Goal: Navigation & Orientation: Find specific page/section

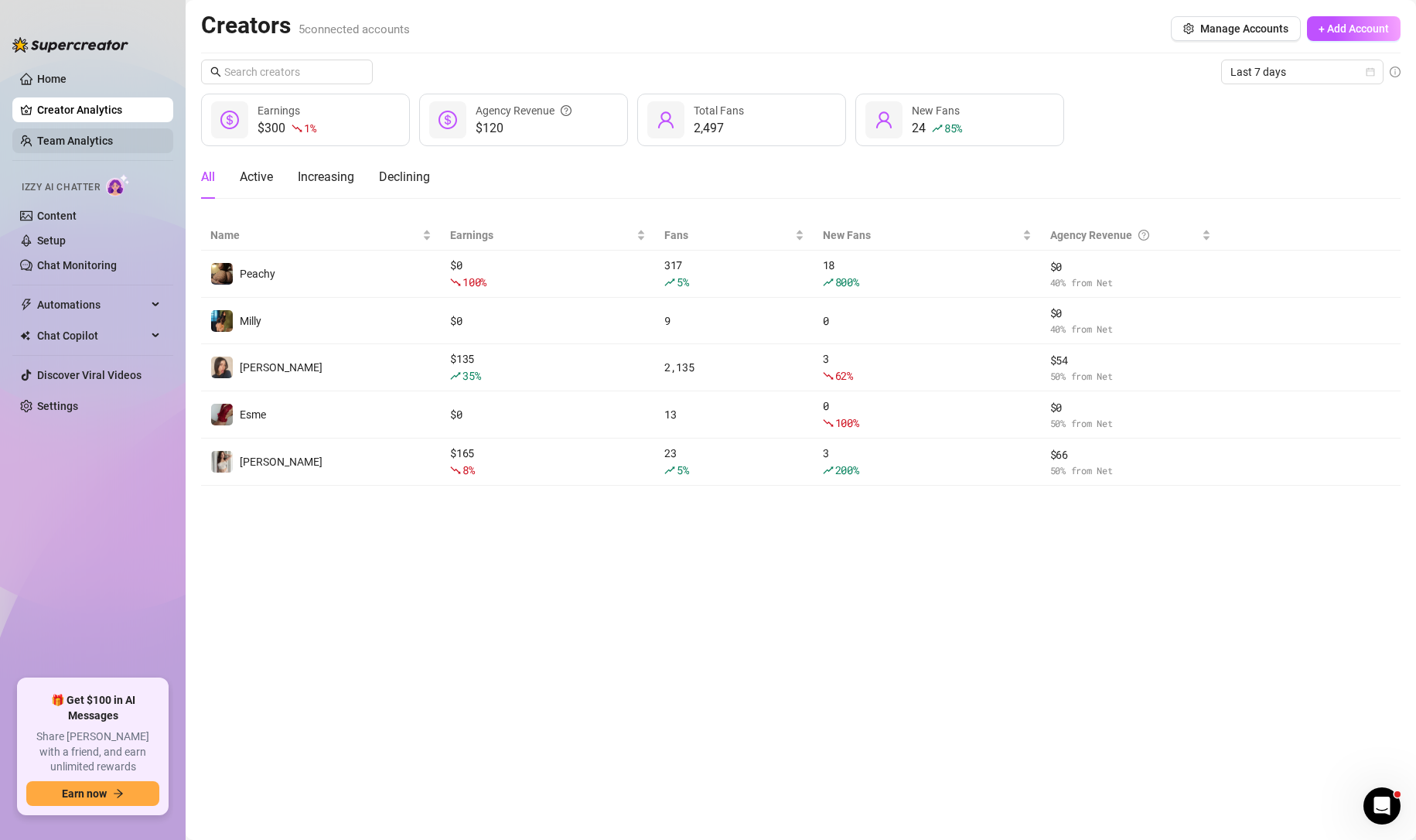
click at [113, 140] on link "Team Analytics" at bounding box center [74, 140] width 76 height 13
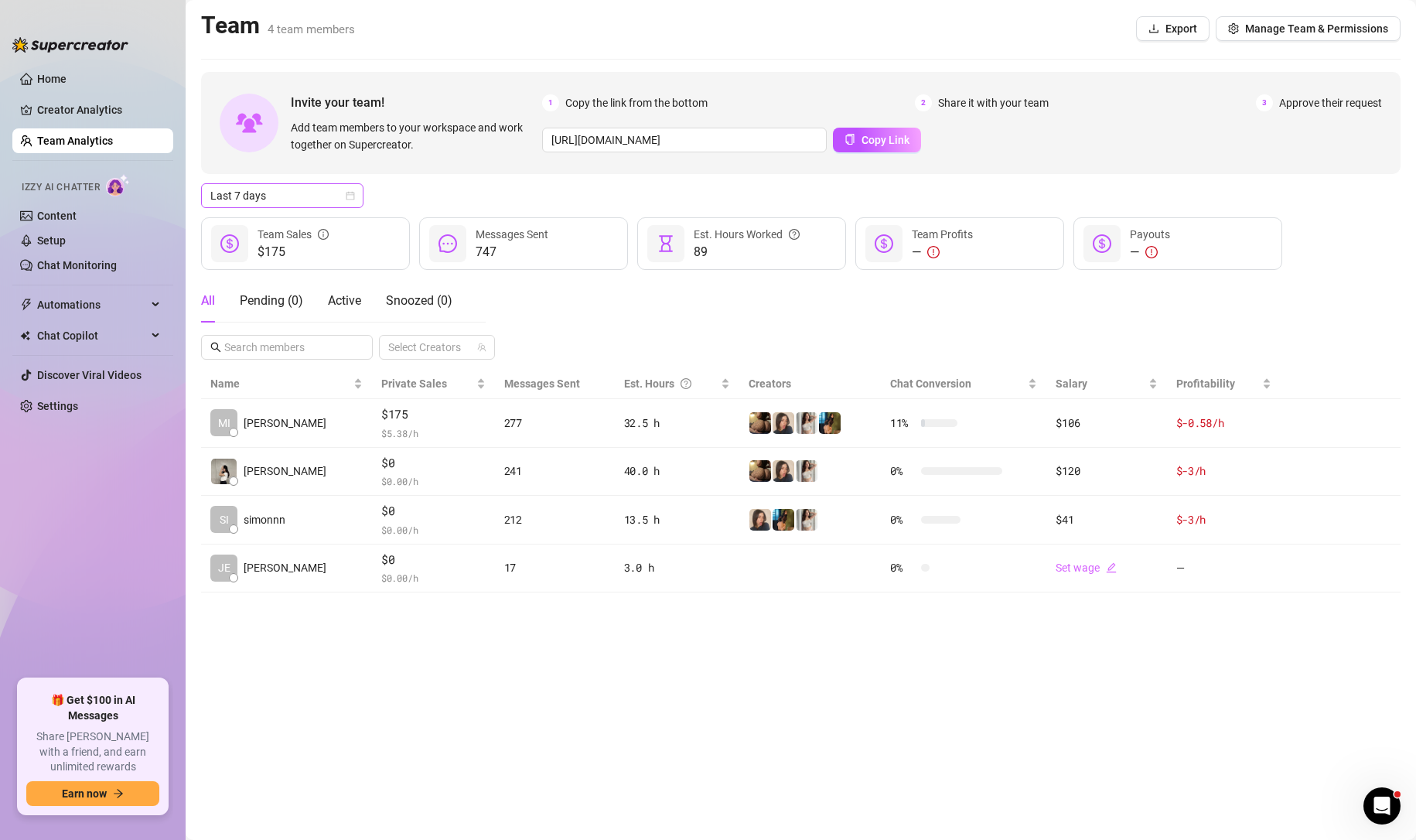
click at [315, 194] on span "Last 7 days" at bounding box center [282, 196] width 144 height 23
click at [279, 305] on div "Last 90 days" at bounding box center [282, 300] width 138 height 17
click at [466, 665] on main "Team 4 team members Export Manage Team & Permissions Invite your team! Add team…" at bounding box center [800, 420] width 1231 height 840
click at [271, 179] on div "Invite your team! Add team members to your workspace and work together on Super…" at bounding box center [801, 332] width 1200 height 521
click at [268, 185] on span "Last 90 days" at bounding box center [282, 196] width 144 height 23
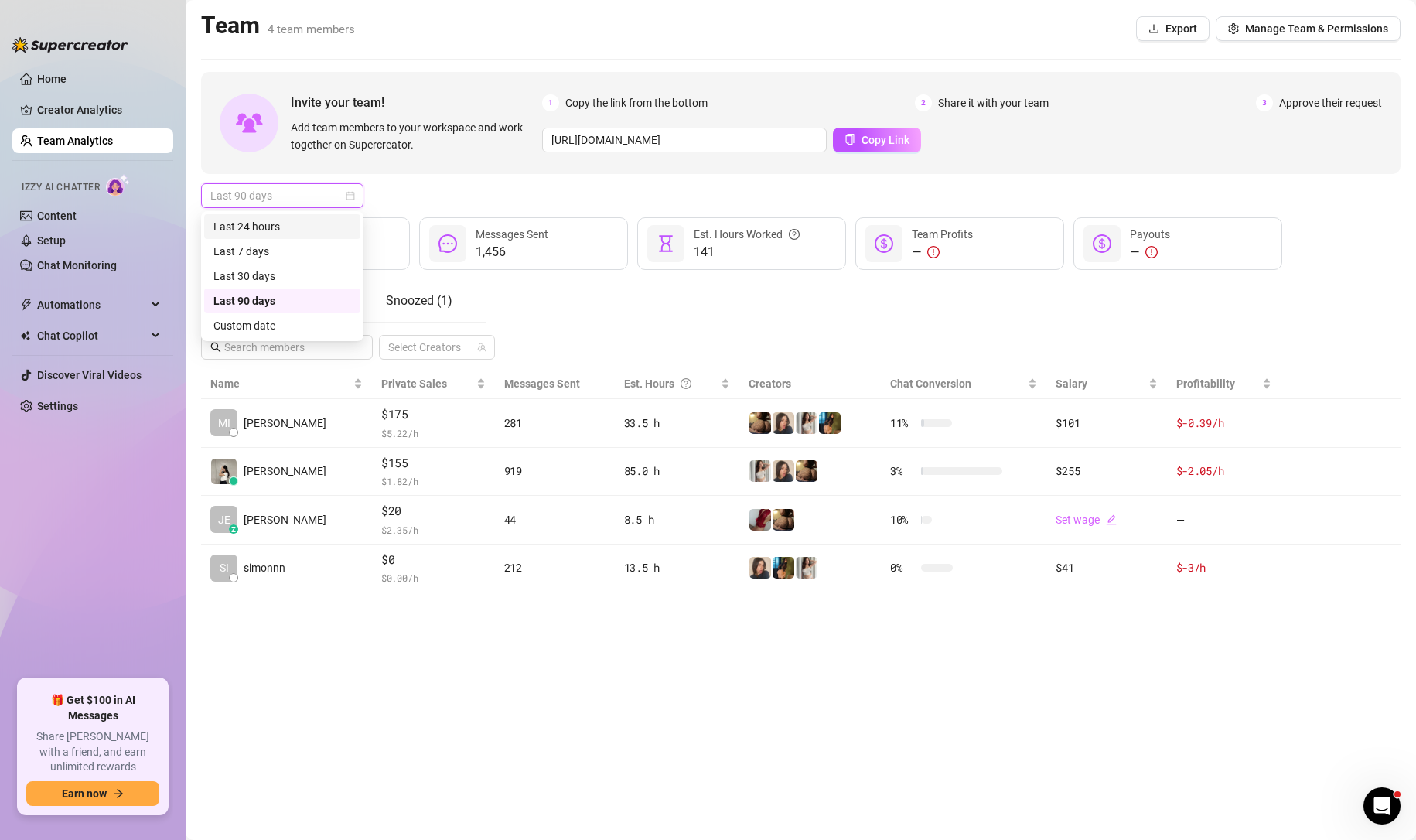
click at [270, 215] on div "Last 24 hours" at bounding box center [282, 227] width 156 height 25
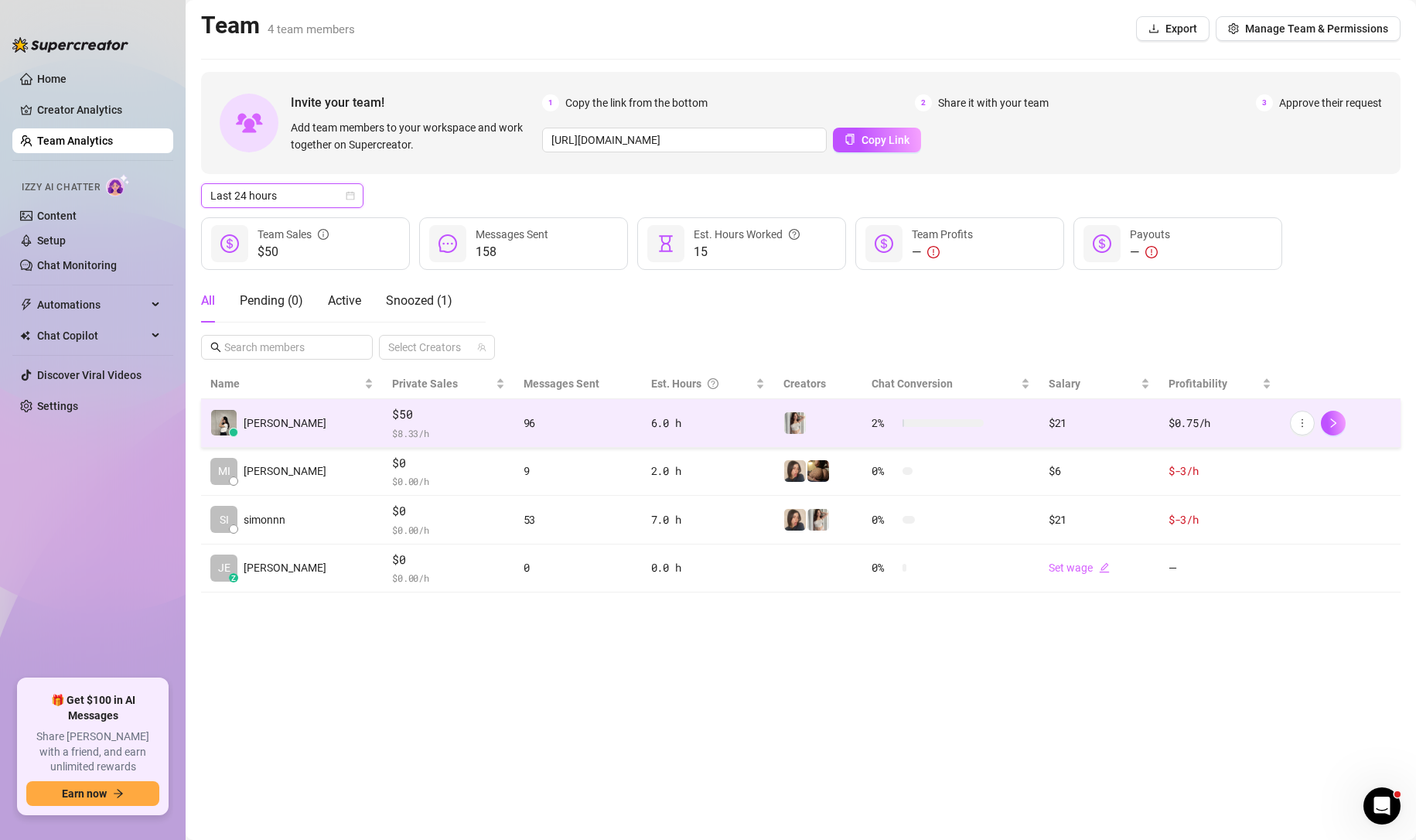
click at [408, 430] on span "$ 8.33 /h" at bounding box center [448, 433] width 112 height 16
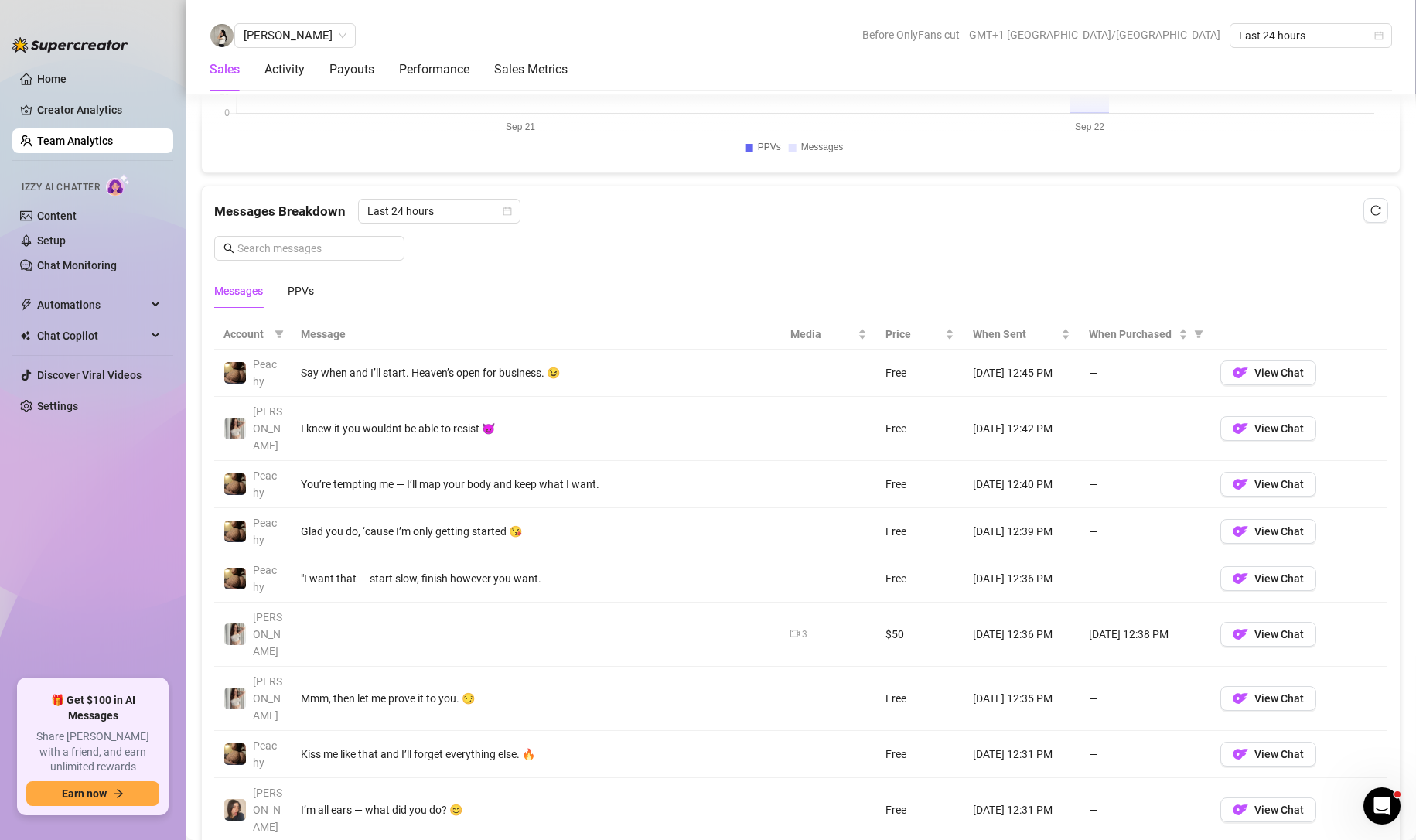
scroll to position [1005, 0]
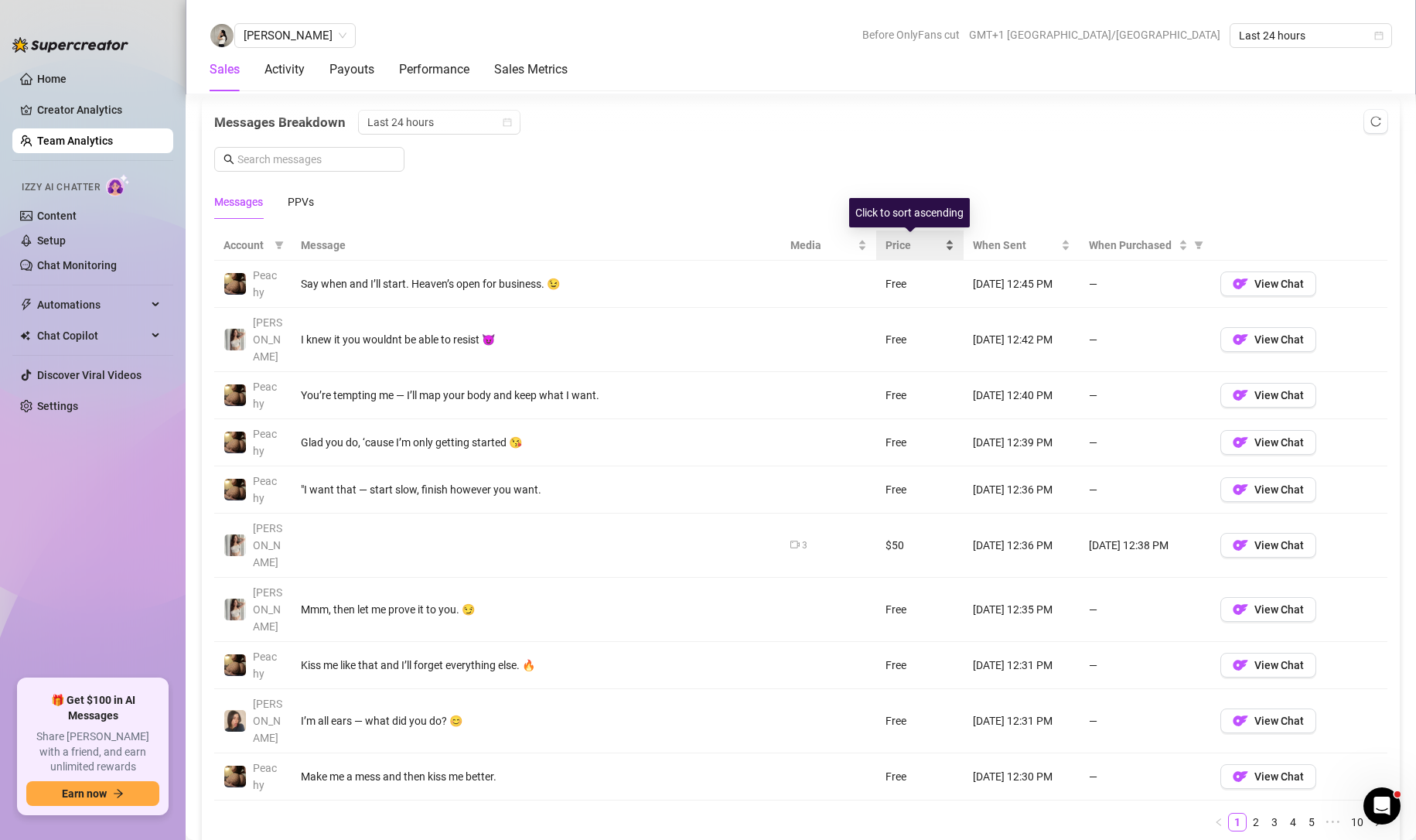
click at [889, 244] on span "Price" at bounding box center [914, 245] width 57 height 17
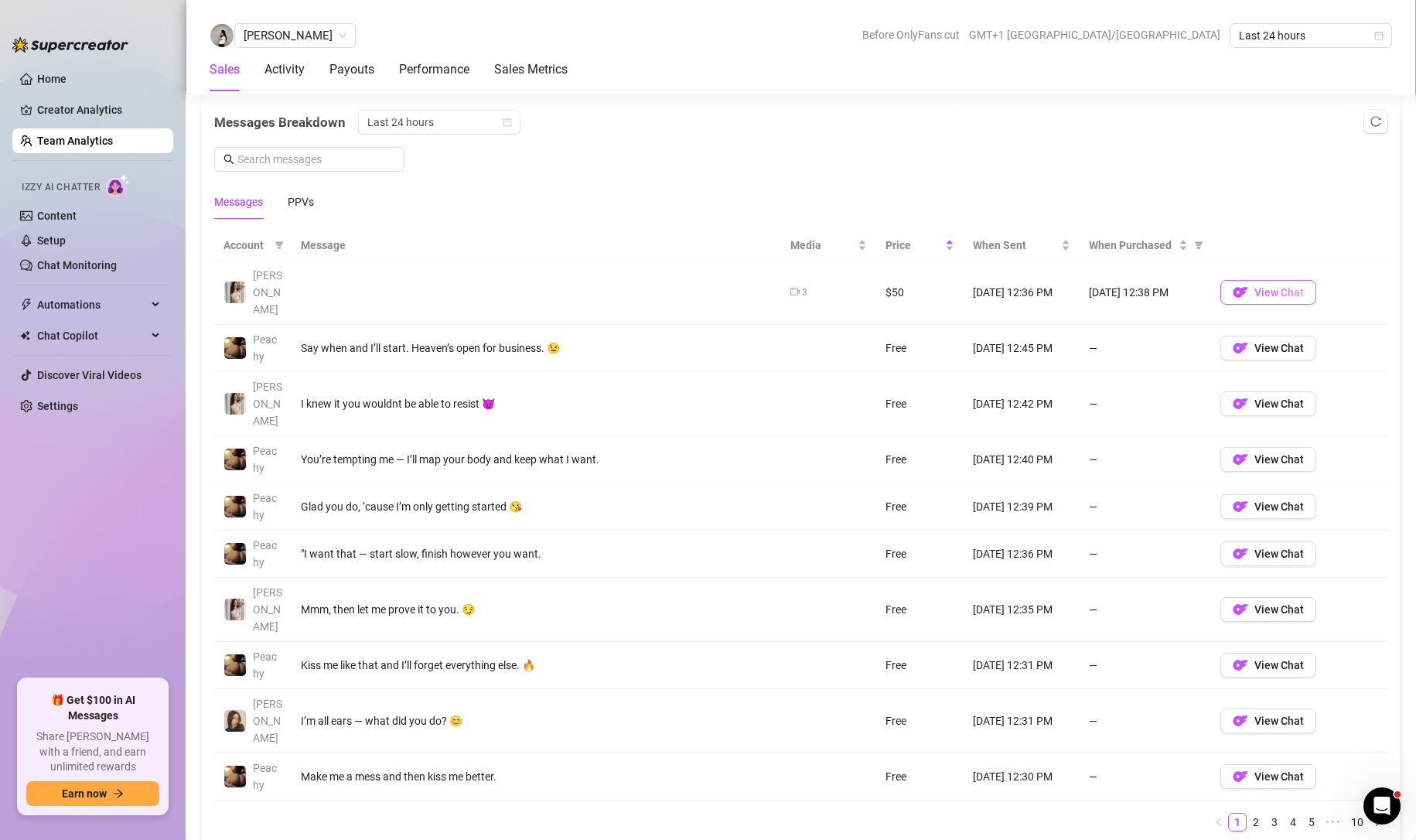
click at [1255, 286] on span "View Chat" at bounding box center [1279, 292] width 49 height 13
click at [108, 121] on link "Creator Analytics" at bounding box center [98, 110] width 123 height 25
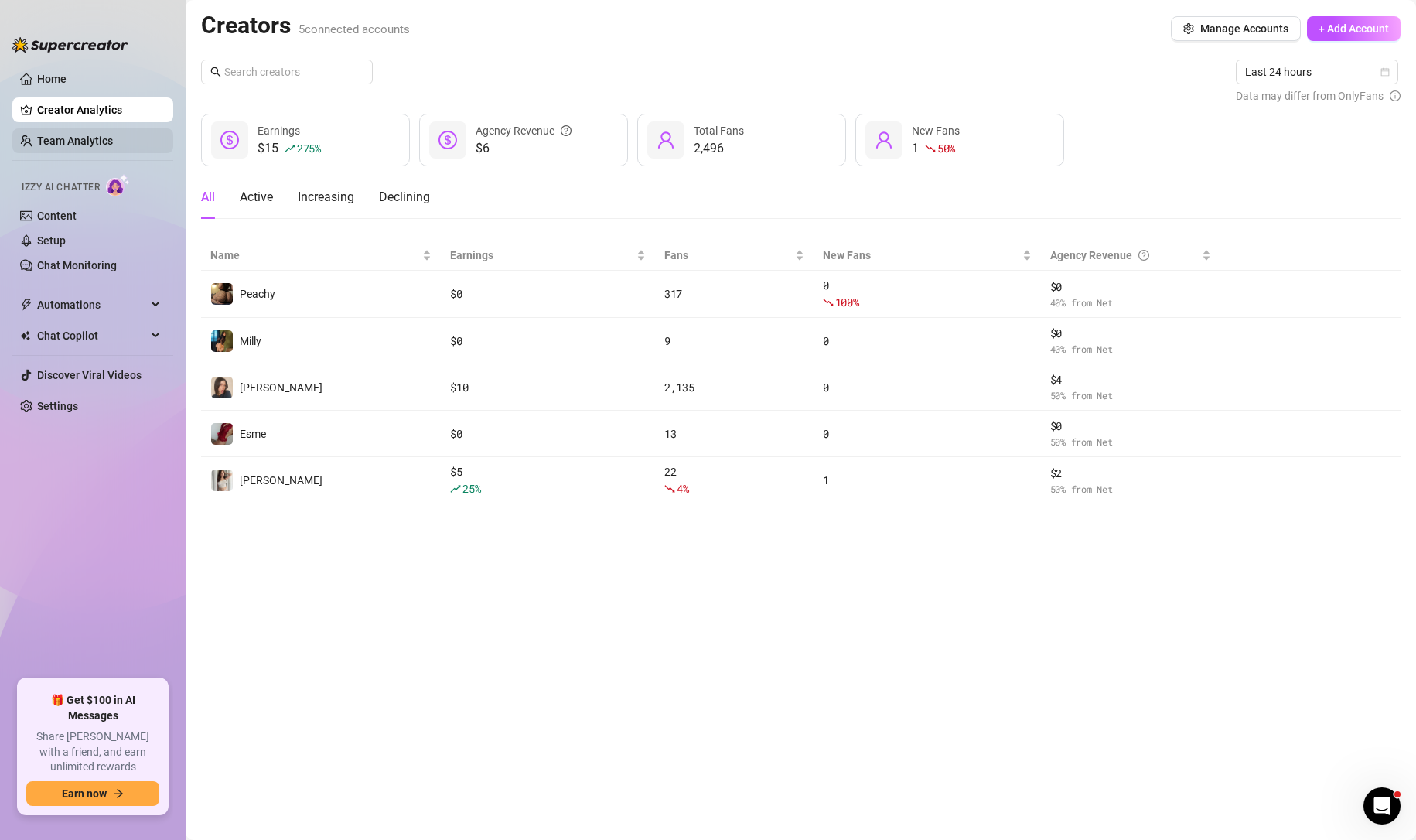
click at [93, 134] on link "Team Analytics" at bounding box center [74, 140] width 76 height 13
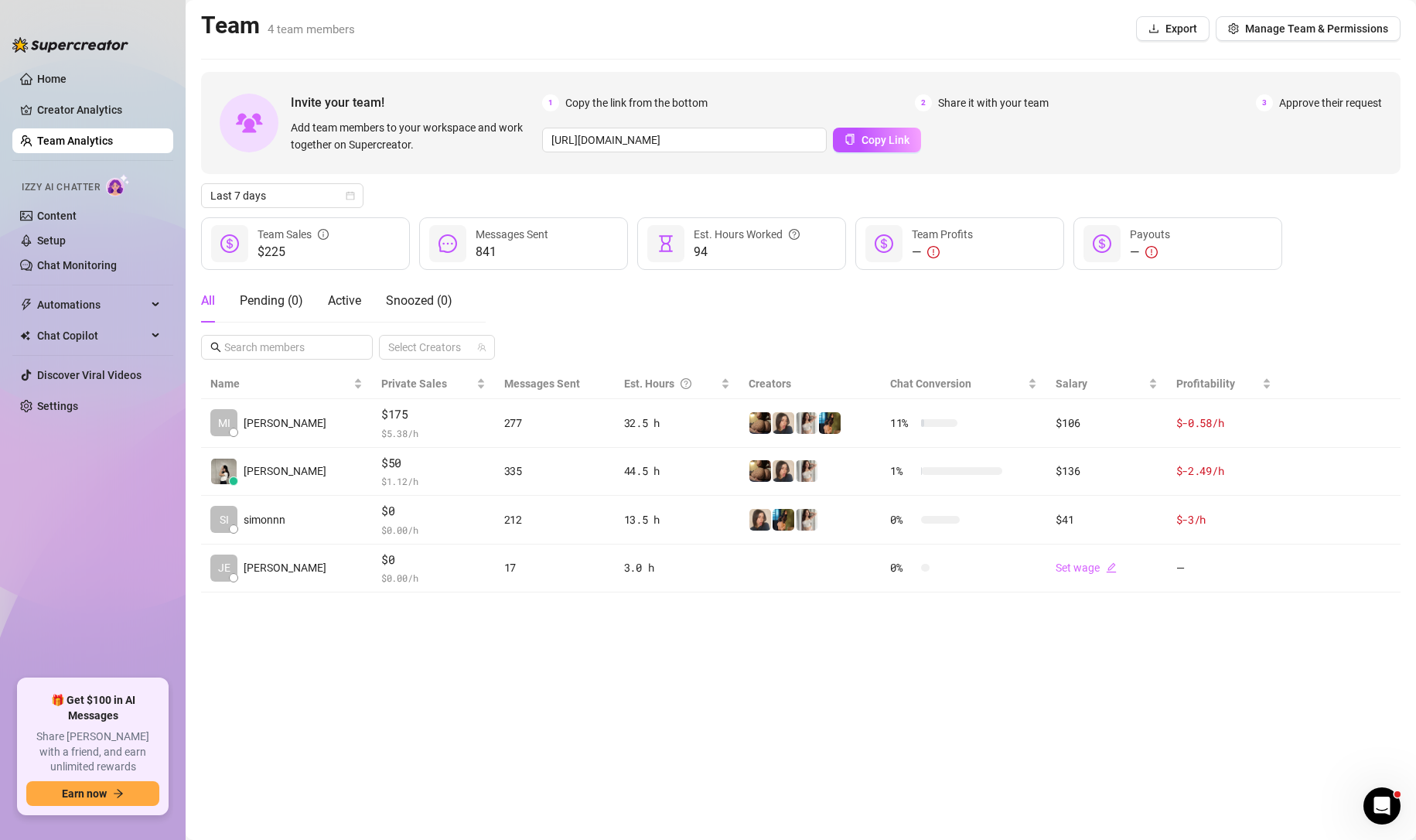
click at [1263, 48] on main "Team 4 team members Export Manage Team & Permissions Invite your team! Add team…" at bounding box center [800, 420] width 1231 height 840
click at [68, 210] on link "Content" at bounding box center [56, 215] width 39 height 13
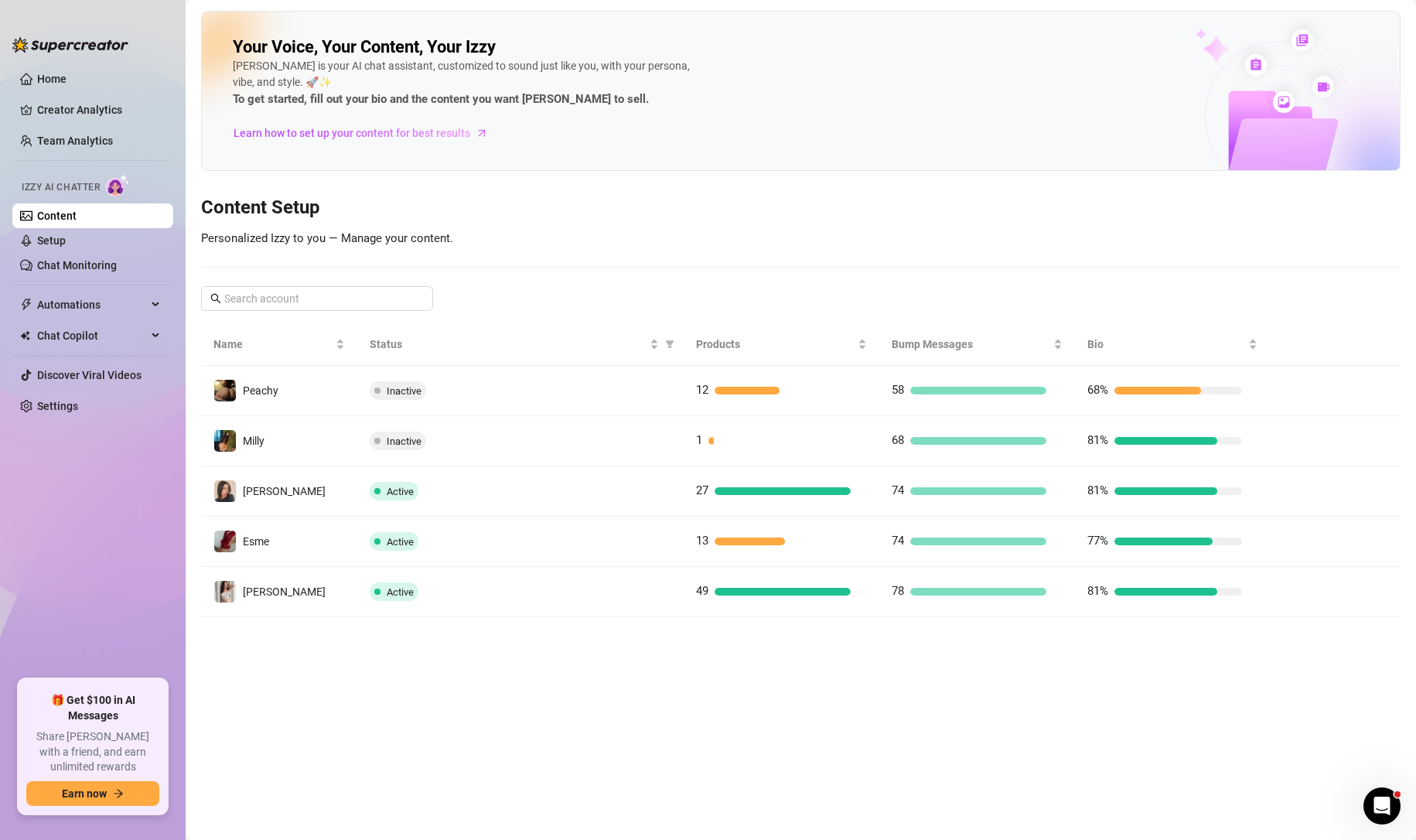
click at [120, 123] on ul "Home Creator Analytics Team Analytics Izzy AI Chatter Content Setup Chat Monito…" at bounding box center [93, 366] width 161 height 612
click at [113, 112] on link "Creator Analytics" at bounding box center [98, 110] width 123 height 25
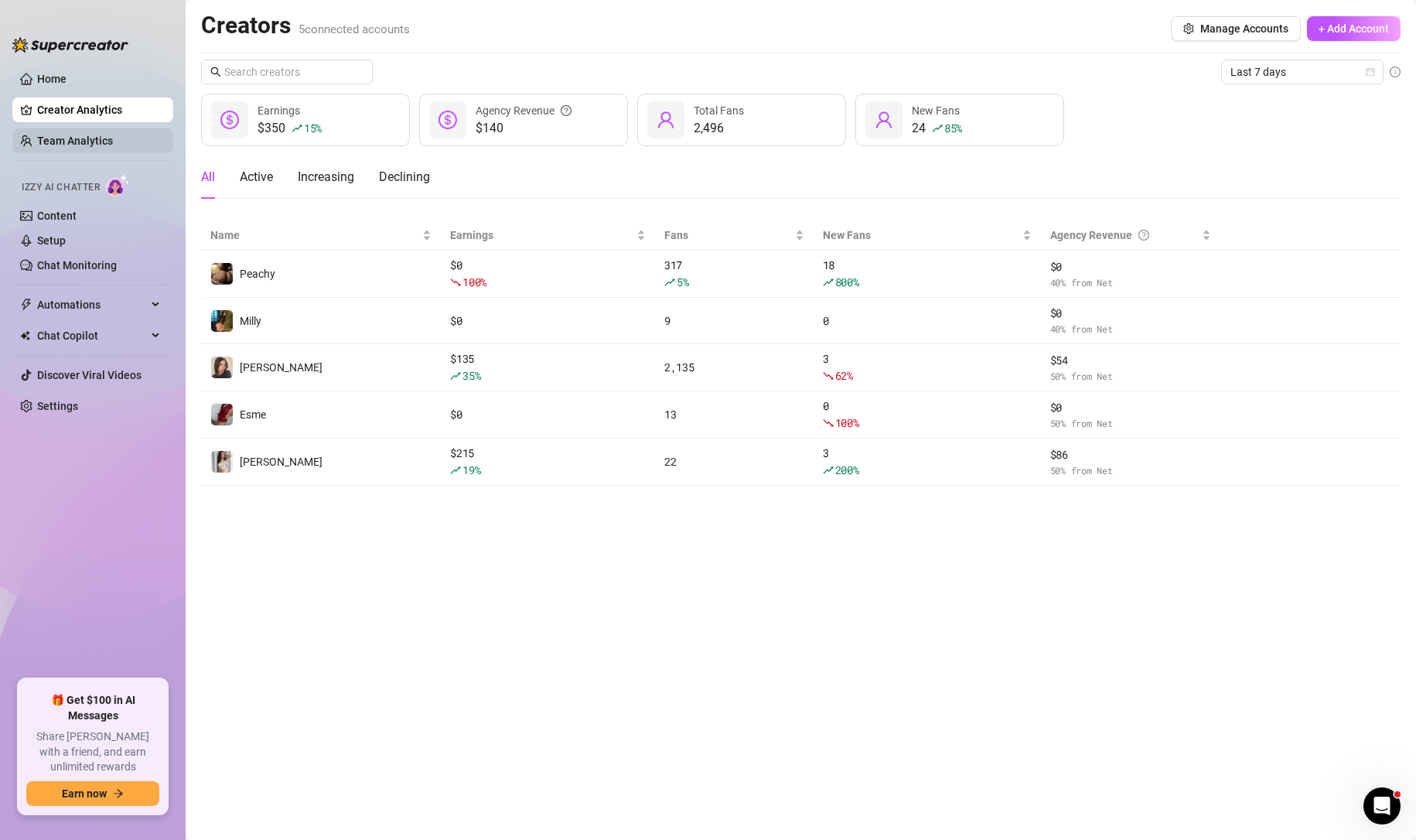
click at [82, 134] on link "Team Analytics" at bounding box center [74, 140] width 76 height 13
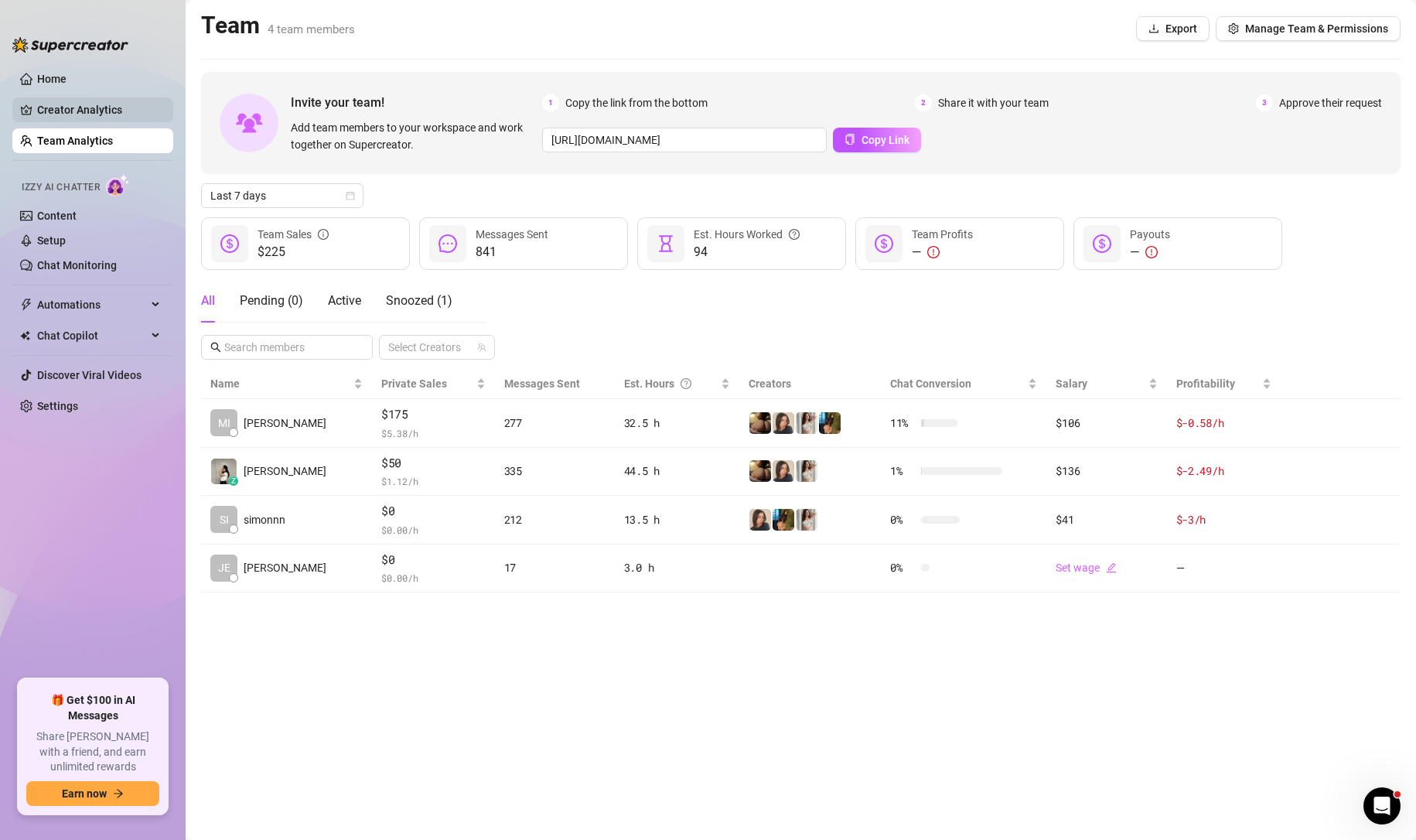
click at [68, 102] on link "Creator Analytics" at bounding box center [98, 110] width 123 height 25
